Goal: Use online tool/utility: Use online tool/utility

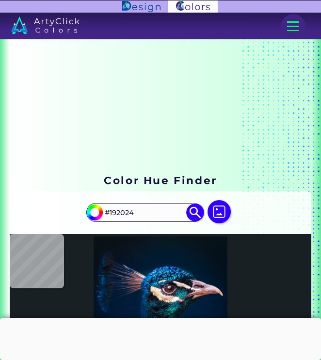
scroll to position [145, 0]
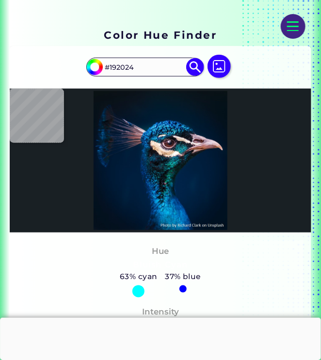
type input "#15111a"
type input "#15111A"
type input "#13121c"
type input "#13121C"
type input "#08050b"
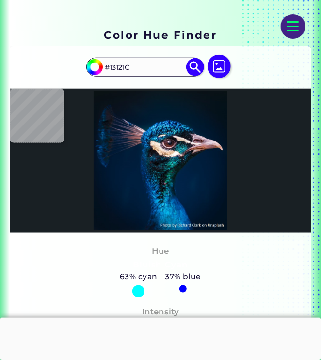
type input "#08050B"
type input "#14151d"
type input "#14151D"
type input "#452e38"
type input "#452E38"
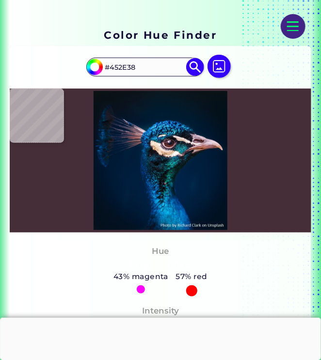
type input "#32222c"
type input "#32222C"
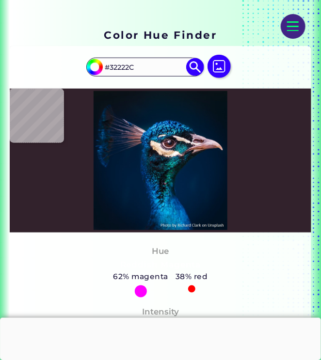
type input "#352830"
type input "#25151e"
type input "#25151E"
type input "#26161b"
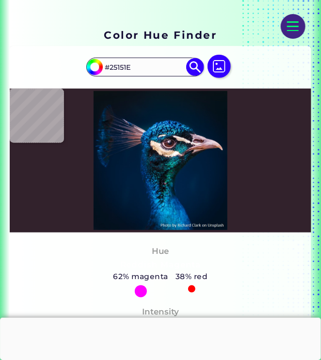
type input "#26161B"
type input "#1d1312"
type input "#1D1312"
type input "#1b1212"
type input "#1B1212"
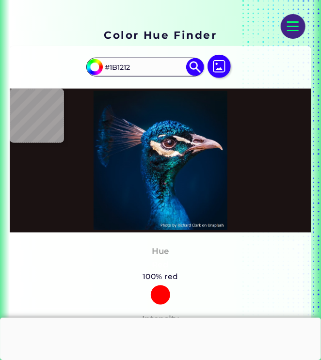
type input "#211517"
type input "#321920"
type input "#2d1c22"
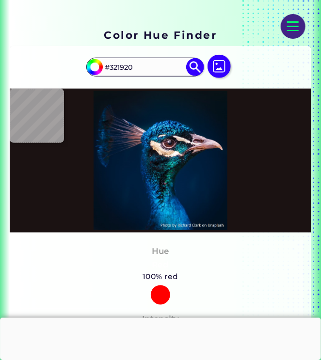
type input "#2D1C22"
type input "#0c0f19"
type input "#0C0F19"
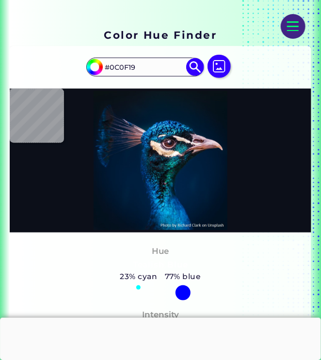
type input "#18121f"
type input "#18121F"
type input "#5e2b2f"
type input "#5E2B2F"
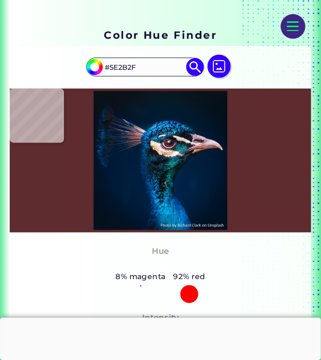
type input "#783731"
type input "#ac7f86"
type input "#AC7F86"
type input "#685b65"
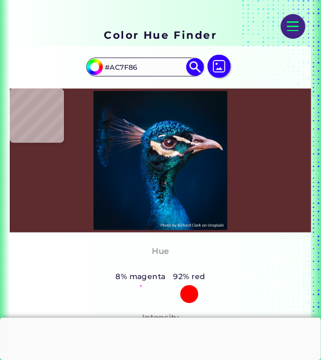
type input "#685B65"
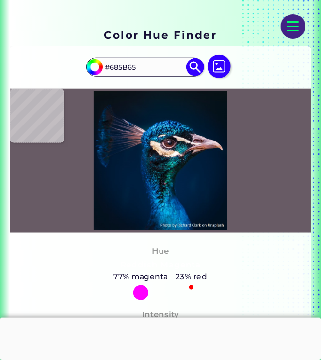
type input "#bab1c6"
type input "#BAB1C6"
type input "#483d4e"
type input "#483D4E"
type input "#66444c"
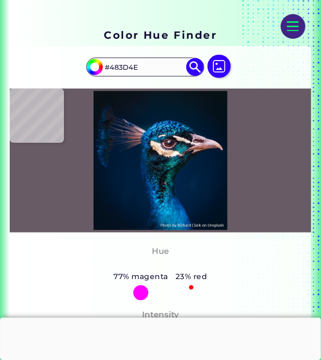
type input "#66444C"
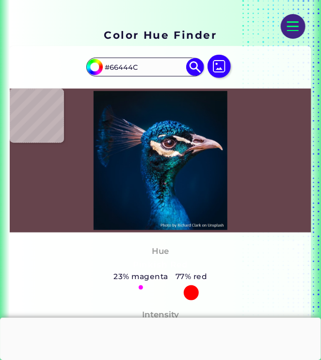
type input "#b69baa"
type input "#B69BAA"
type input "#b28c9a"
type input "#B28C9A"
type input "#feecef"
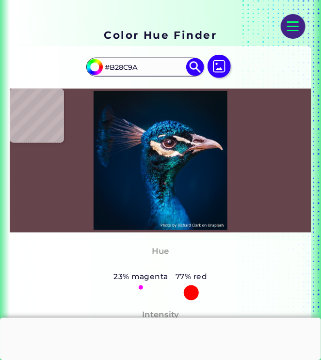
type input "#FEECEF"
type input "#e9d0d9"
type input "#E9D0D9"
type input "#5c4452"
type input "#5C4452"
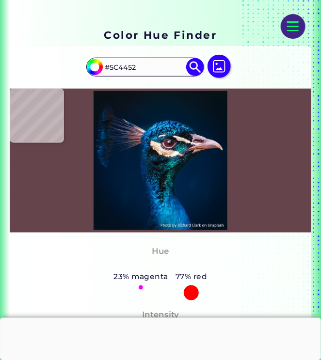
type input "#594858"
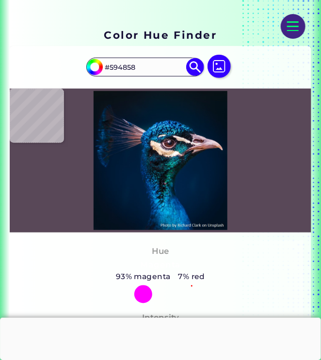
type input "#8f7f8c"
type input "#8F7F8C"
type input "#e2cdb7"
type input "#E2CDB7"
type input "#a18572"
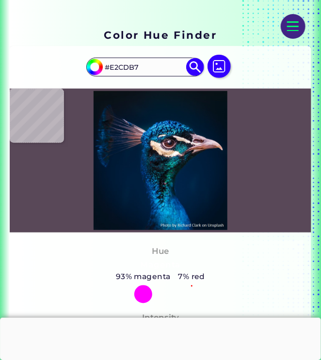
type input "#A18572"
type input "#003c57"
type input "#003C57"
type input "#0d202e"
type input "#0D202E"
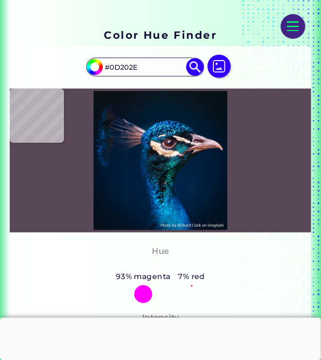
type input "#083360"
type input "#002a59"
type input "#002A59"
type input "#012e67"
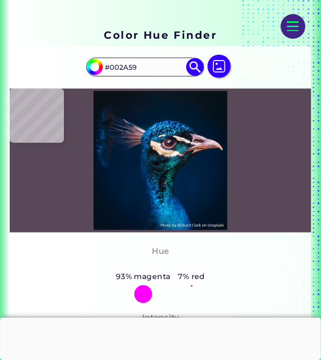
type input "#012E67"
type input "#013270"
type input "#00255d"
type input "#00255D"
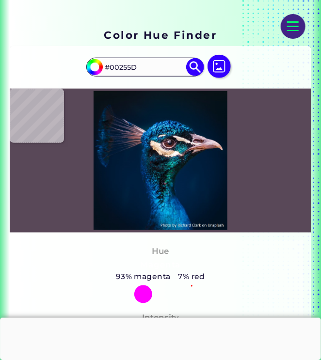
type input "#00295a"
type input "#00295A"
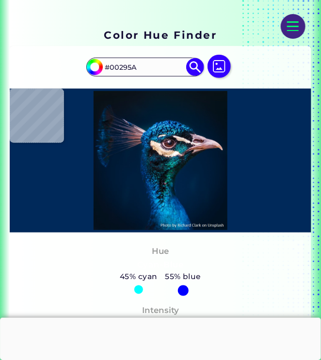
type input "#002b5d"
type input "#002B5D"
type input "#0f5196"
type input "#0F5196"
type input "#03315c"
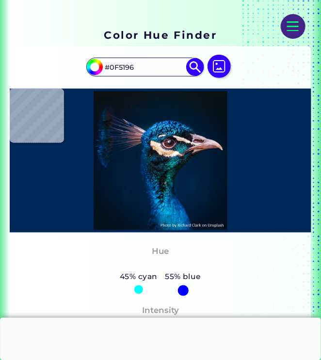
type input "#03315C"
type input "#002a4d"
type input "#002A4D"
type input "#003365"
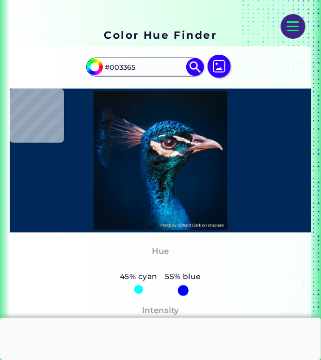
type input "#002e5c"
type input "#002E5C"
type input "#002864"
type input "#001f3e"
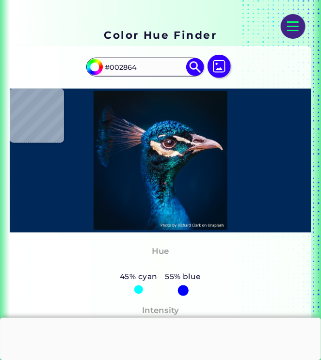
type input "#001F3E"
type input "#001d3b"
type input "#001D3B"
type input "#001730"
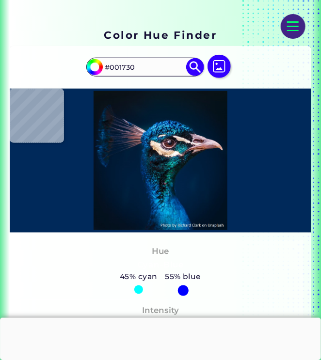
type input "#000000"
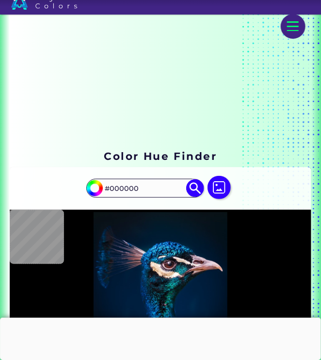
scroll to position [0, 0]
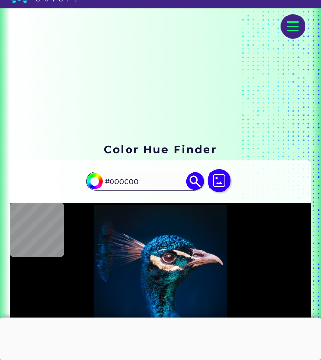
type input "#081928"
type input "#091529"
type input "#03132b"
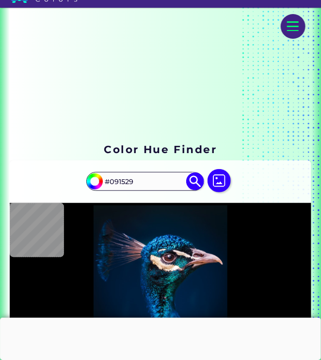
type input "#03132B"
type input "#03182d"
type input "#03182D"
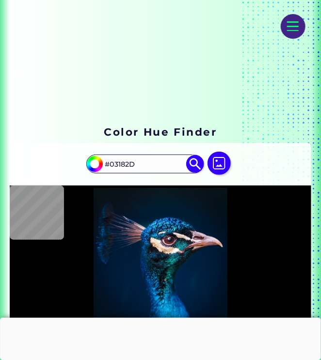
type input "#001830"
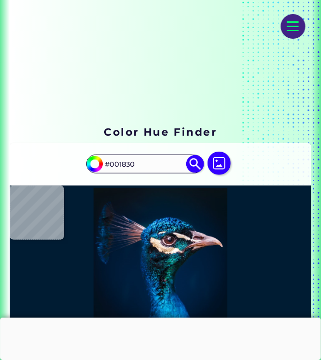
type input "#001c33"
type input "#001C33"
type input "#001c34"
type input "#001C34"
type input "#001a31"
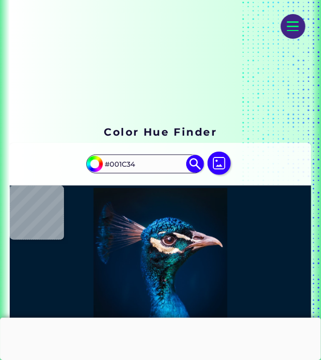
type input "#001A31"
type input "#011b33"
type input "#011B33"
type input "#011b32"
type input "#011B32"
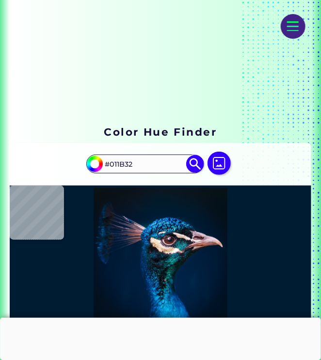
type input "#011c2f"
type input "#011C2F"
type input "#031a2c"
type input "#031A2C"
type input "#041a28"
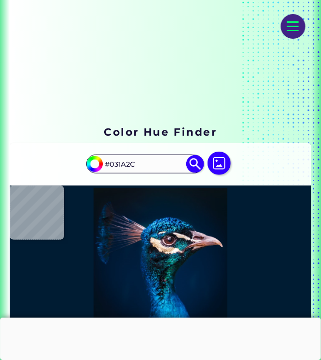
type input "#041A28"
type input "#081923"
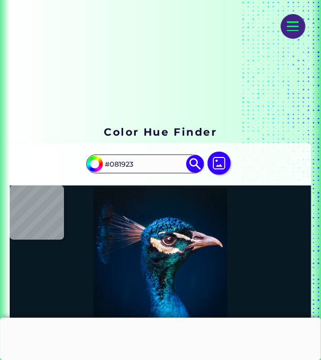
click at [227, 159] on img at bounding box center [218, 163] width 23 height 23
click at [0, 0] on input "file" at bounding box center [0, 0] width 0 height 0
type input "#000000"
type input "#091016"
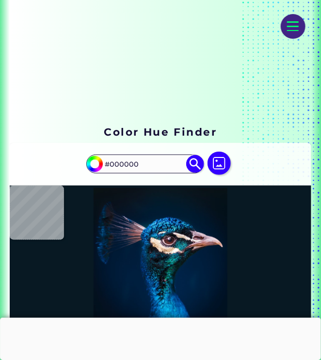
type input "#091016"
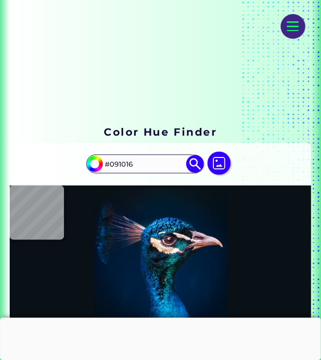
type input "#021124"
type input "#00162a"
type input "#00162A"
type input "#071218"
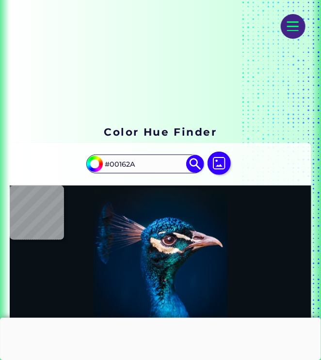
type input "#071218"
